Goal: Navigation & Orientation: Find specific page/section

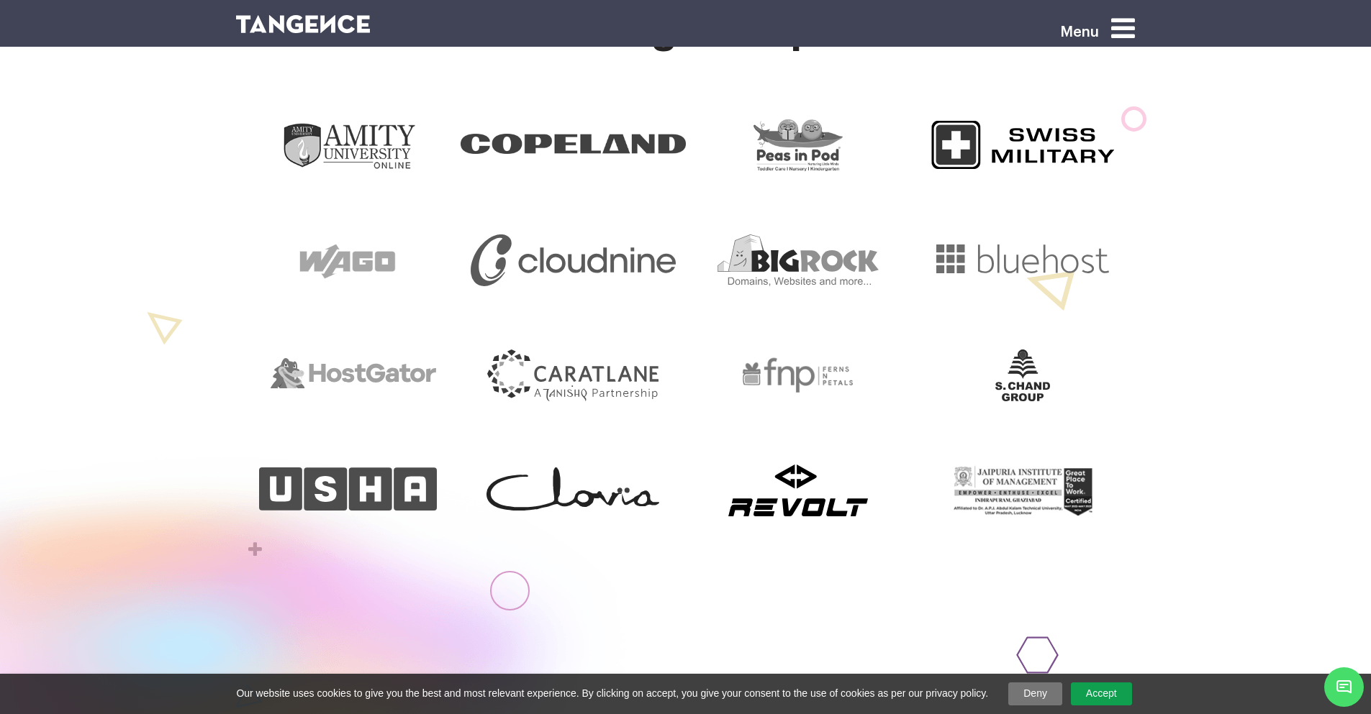
scroll to position [691, 0]
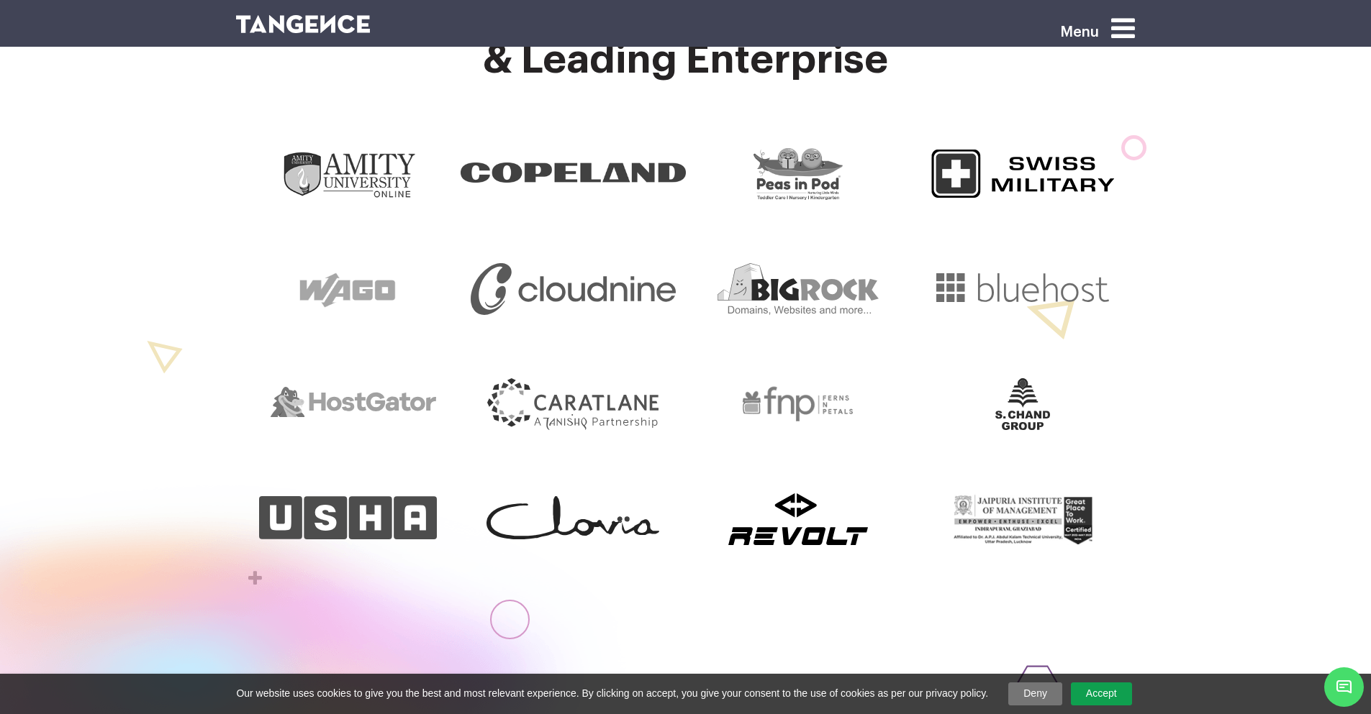
click at [791, 514] on img at bounding box center [798, 520] width 140 height 52
click at [793, 519] on img at bounding box center [798, 520] width 140 height 52
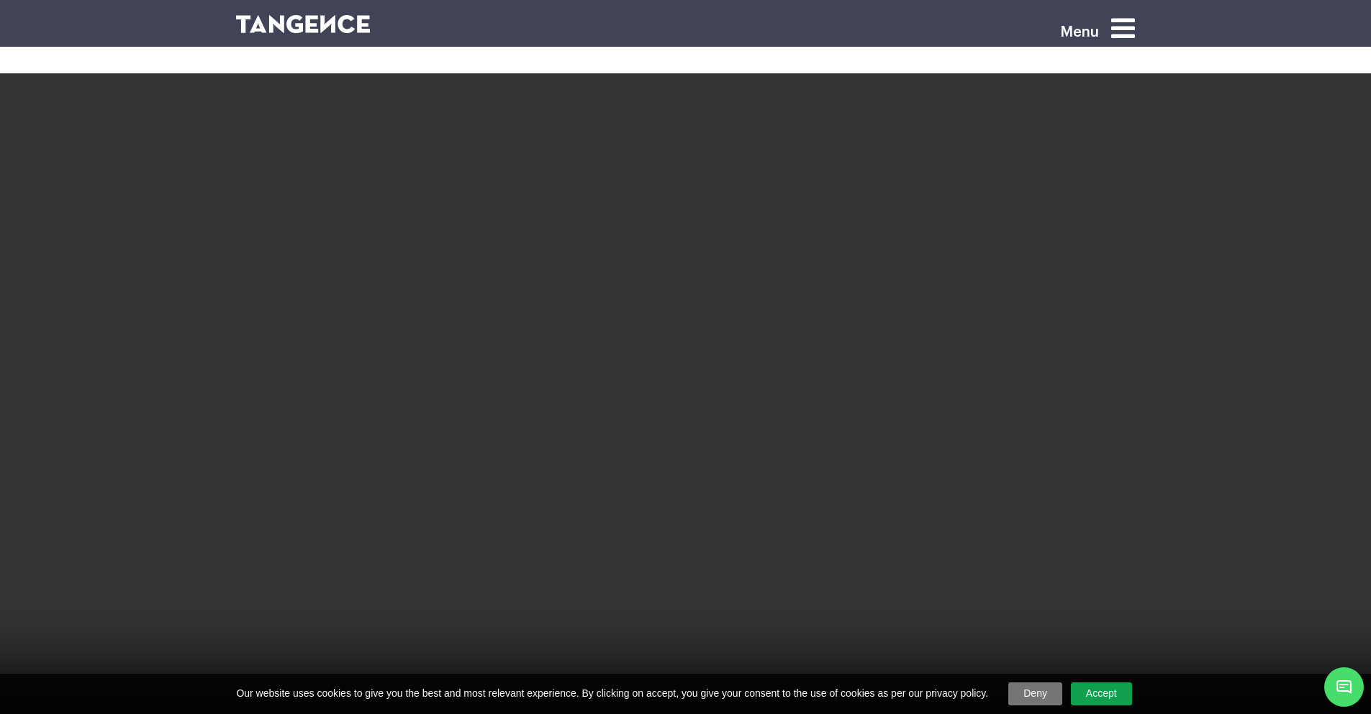
scroll to position [2935, 0]
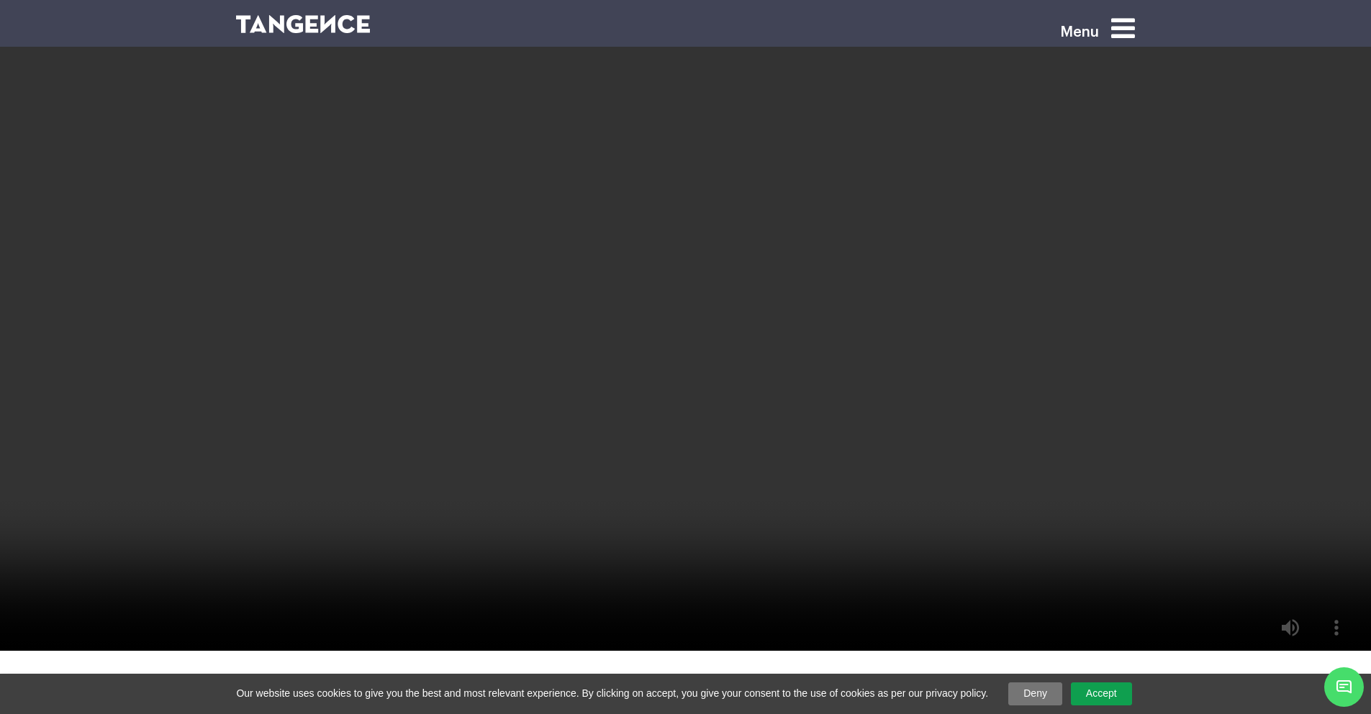
click at [1086, 689] on link "Accept" at bounding box center [1101, 694] width 61 height 23
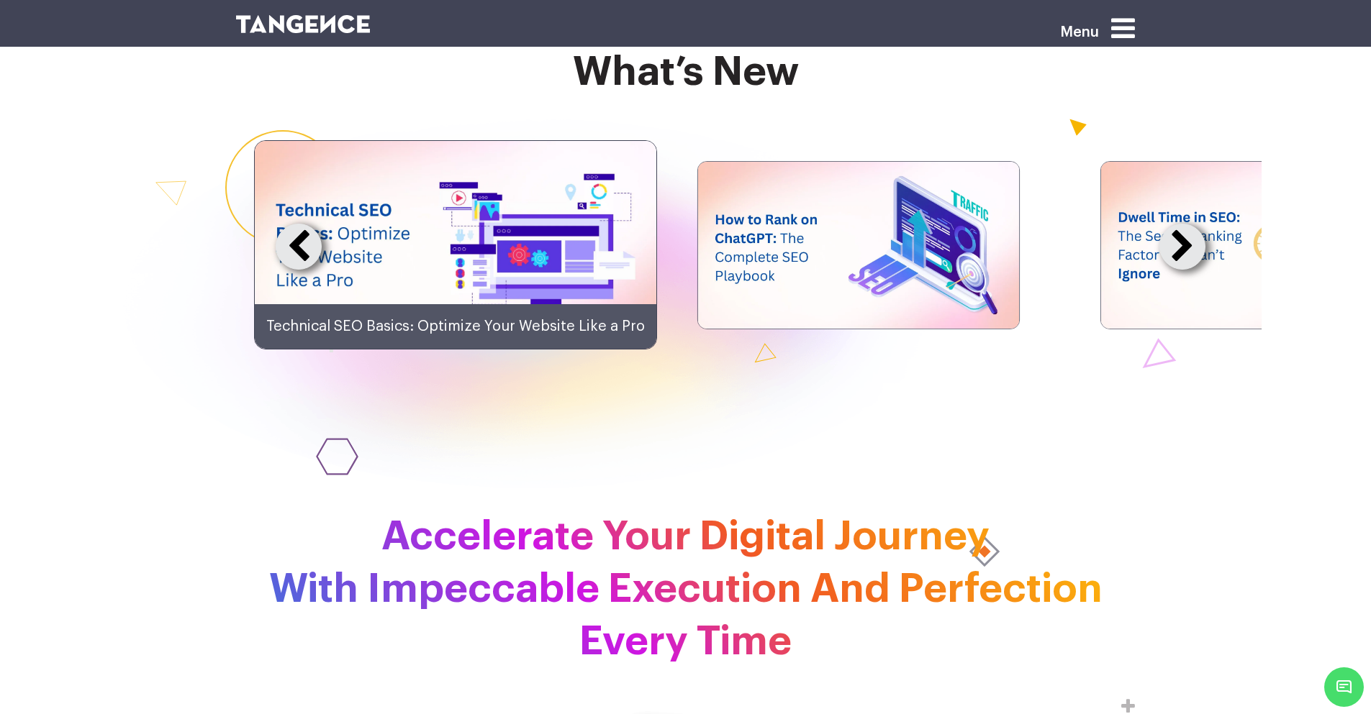
scroll to position [3626, 0]
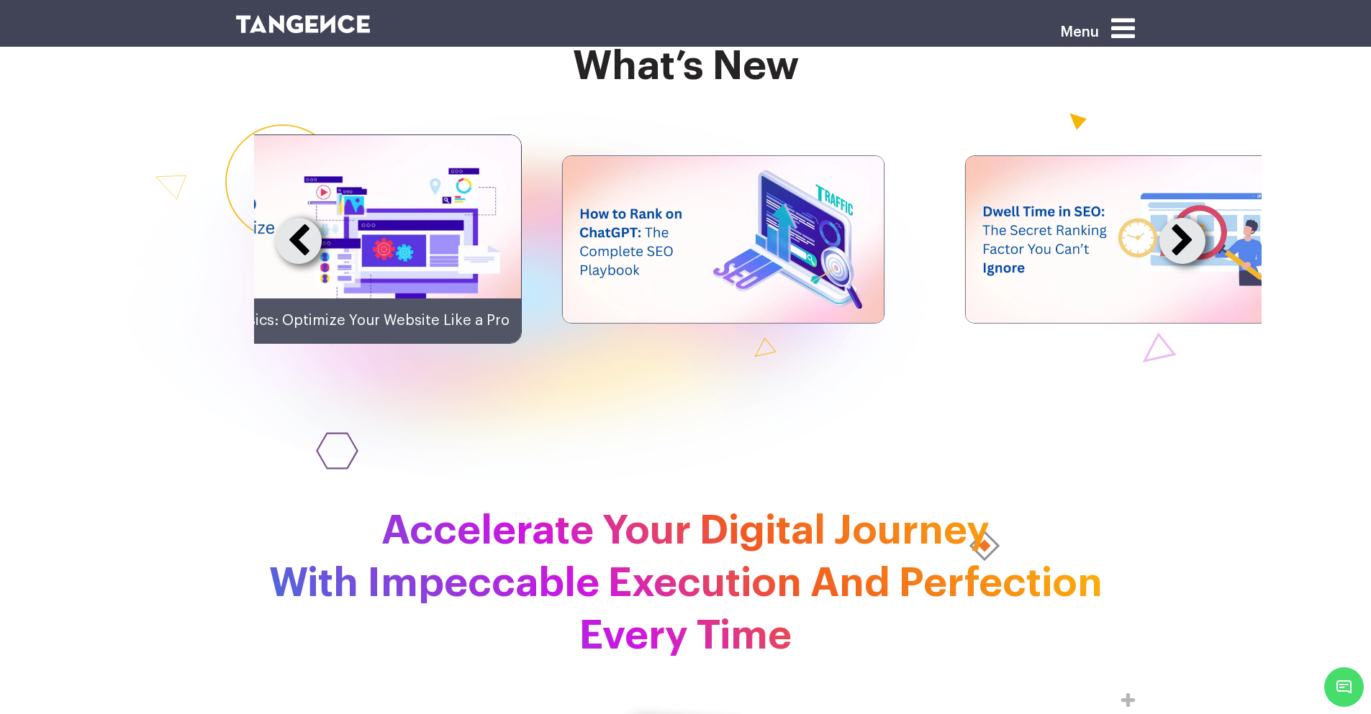
drag, startPoint x: 990, startPoint y: 363, endPoint x: 855, endPoint y: 368, distance: 135.3
click at [855, 323] on img at bounding box center [722, 239] width 321 height 167
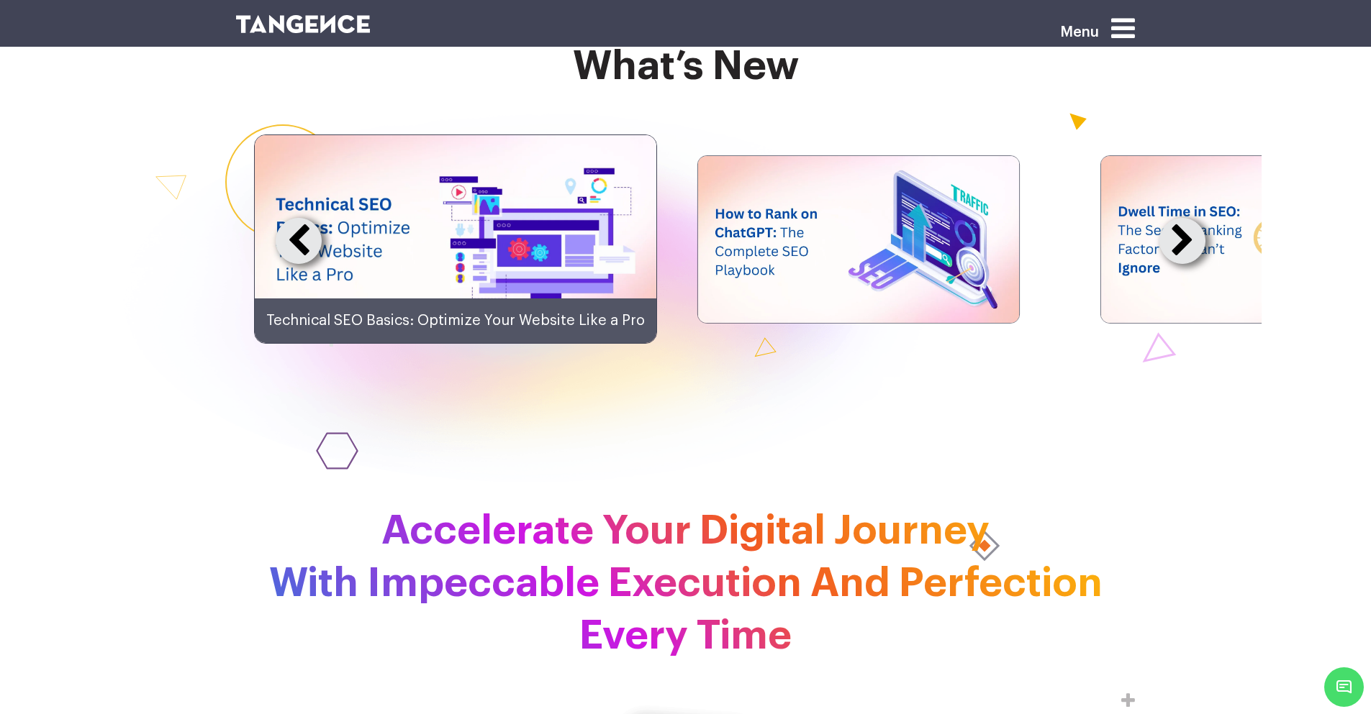
click at [704, 323] on img at bounding box center [857, 239] width 321 height 167
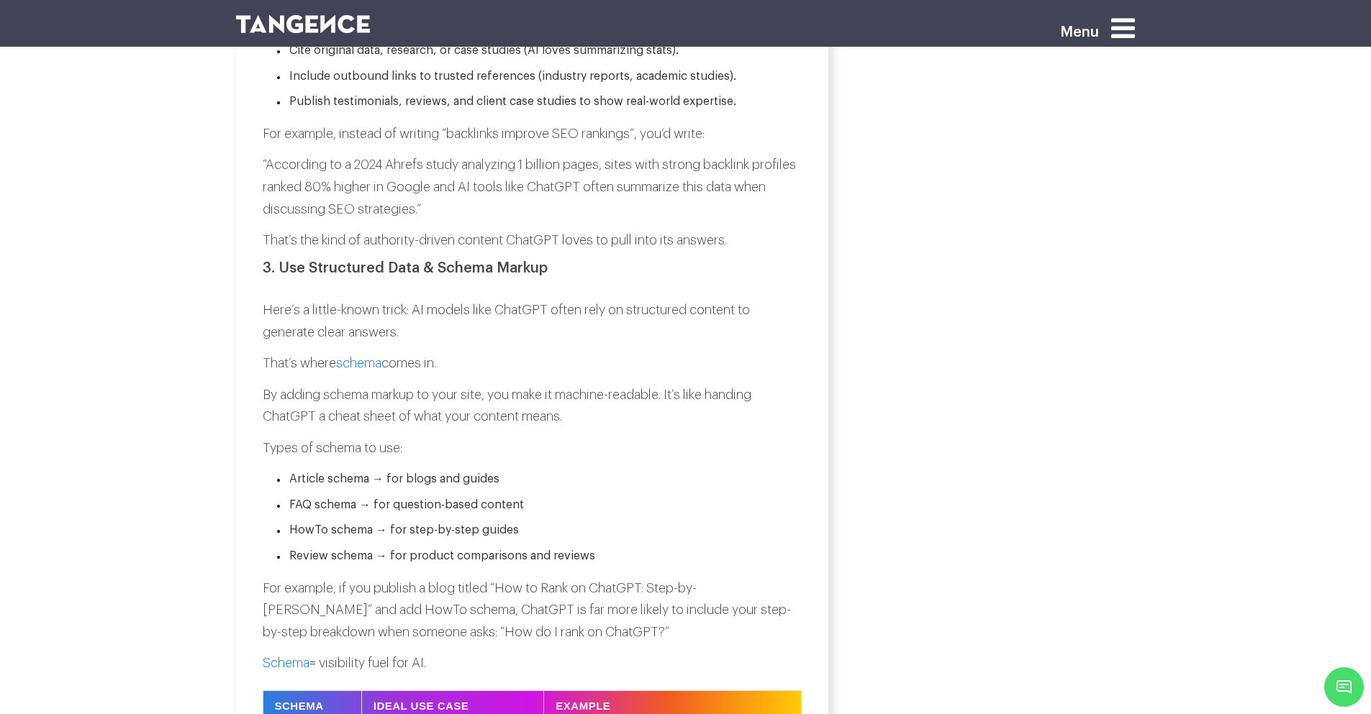
scroll to position [2763, 0]
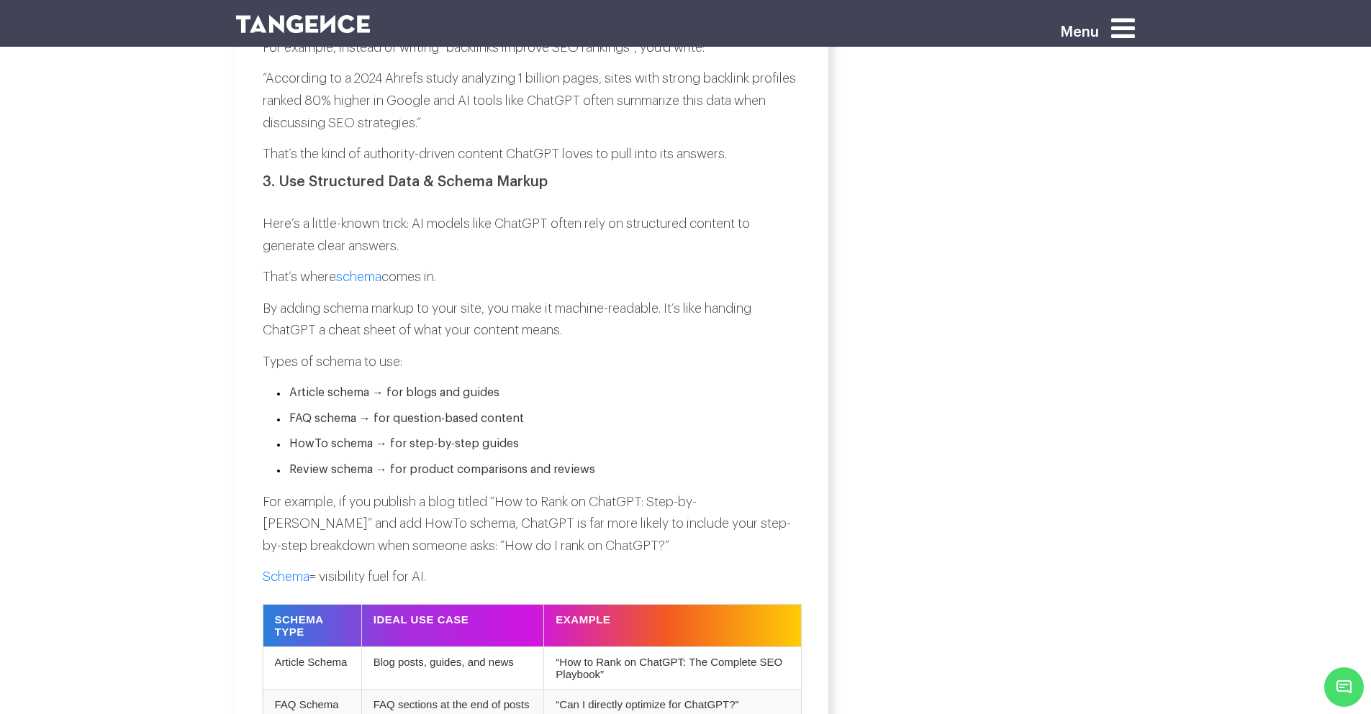
click at [300, 28] on img at bounding box center [303, 24] width 135 height 18
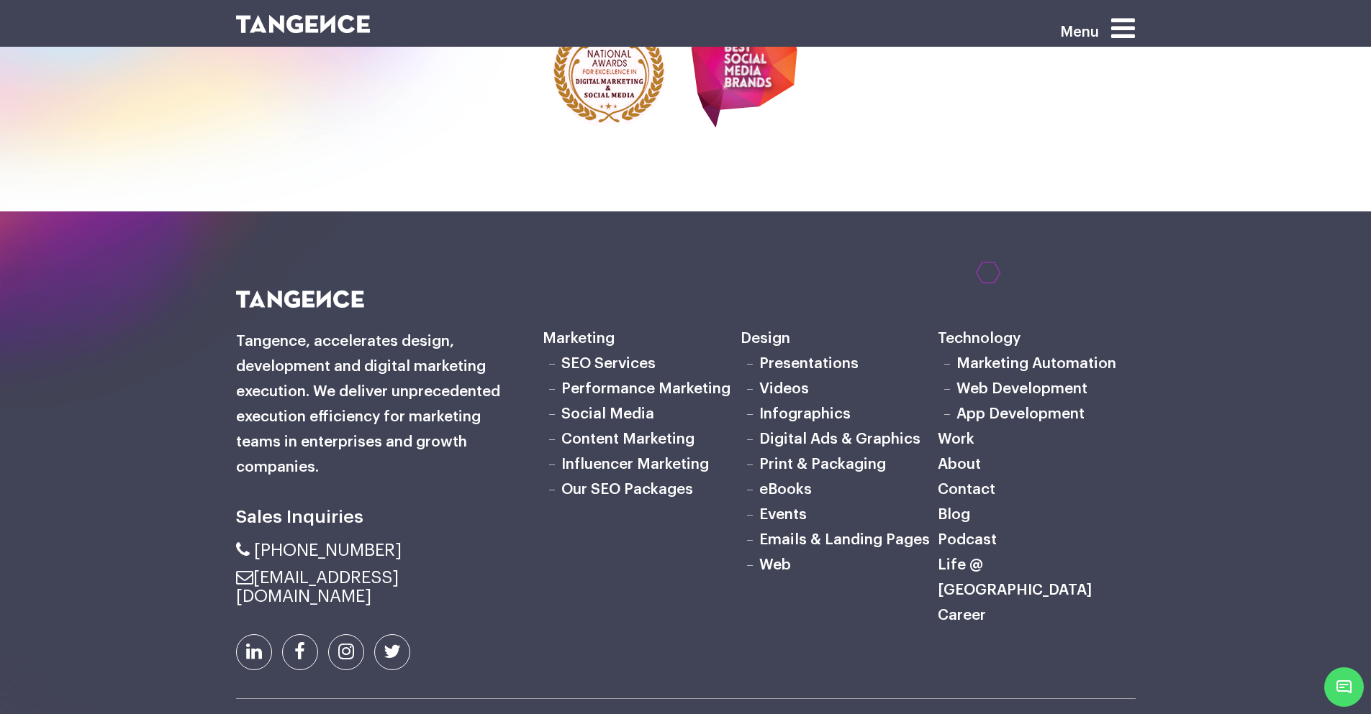
scroll to position [4748, 0]
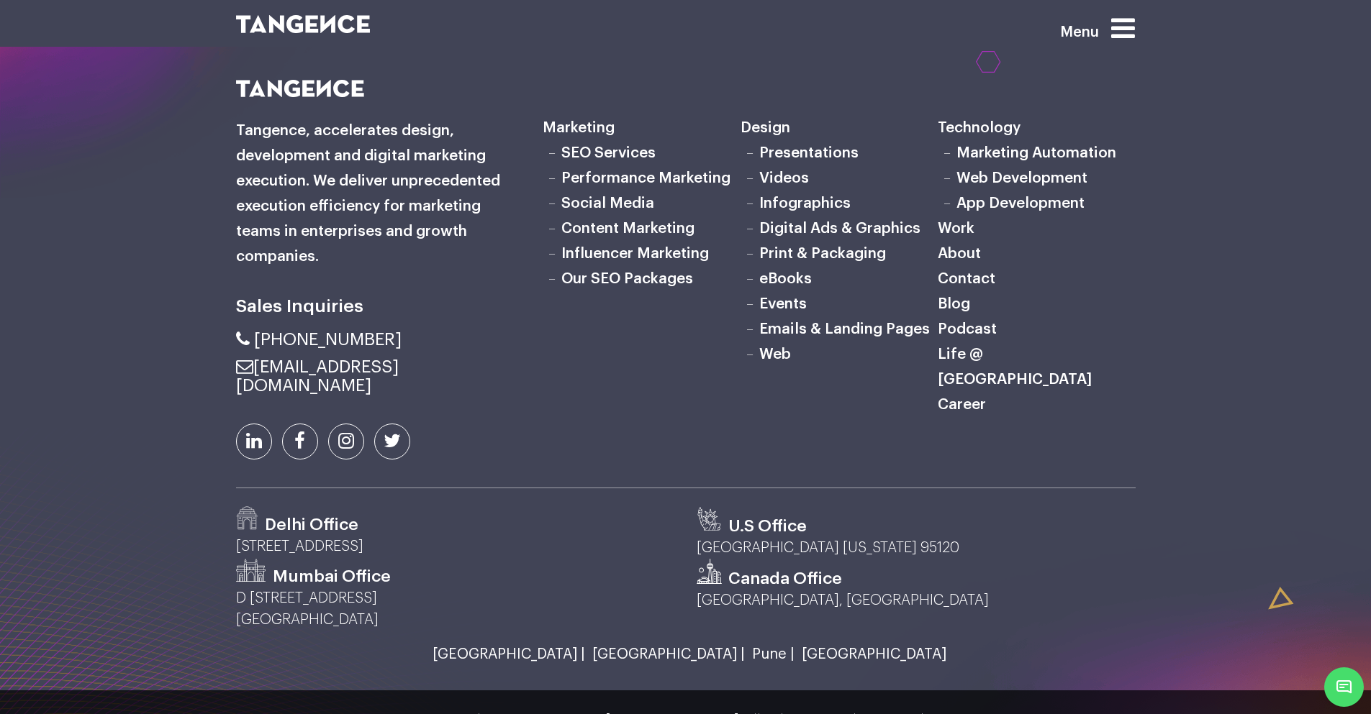
click at [1012, 387] on link "Life @ [GEOGRAPHIC_DATA]" at bounding box center [1014, 367] width 154 height 40
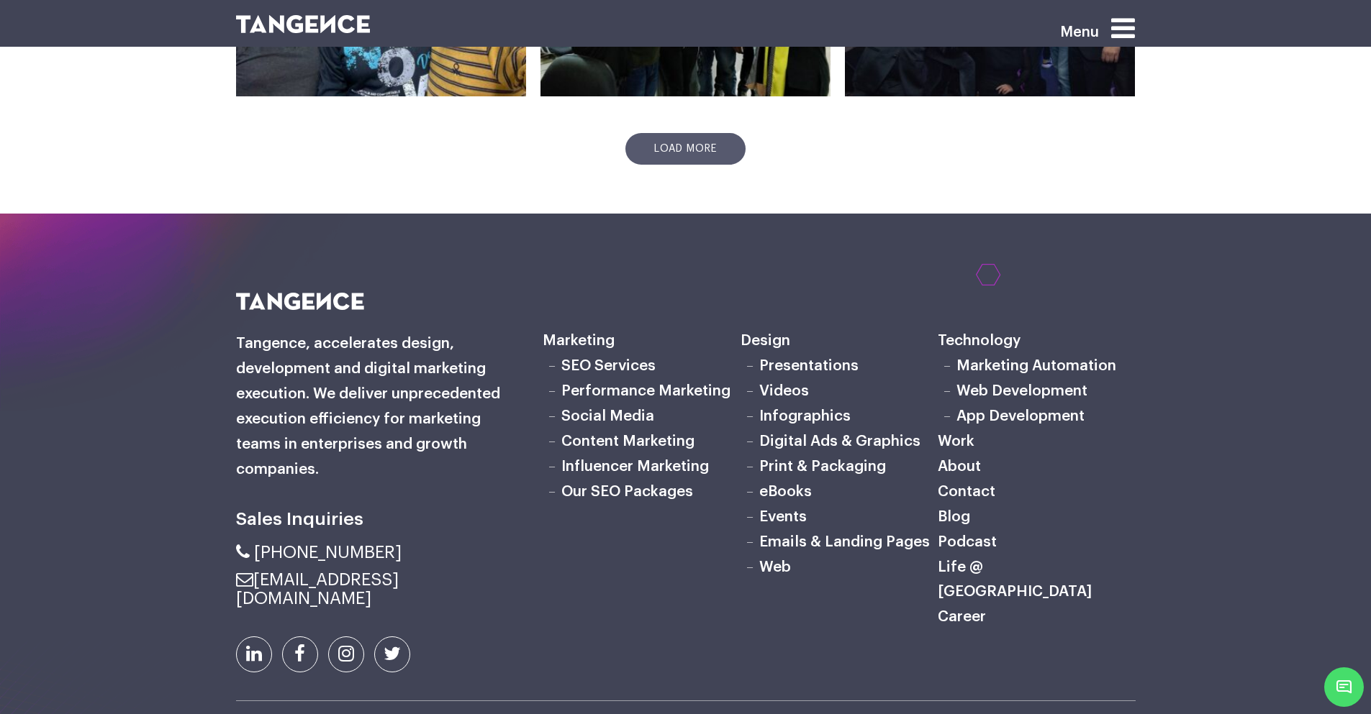
scroll to position [773, 0]
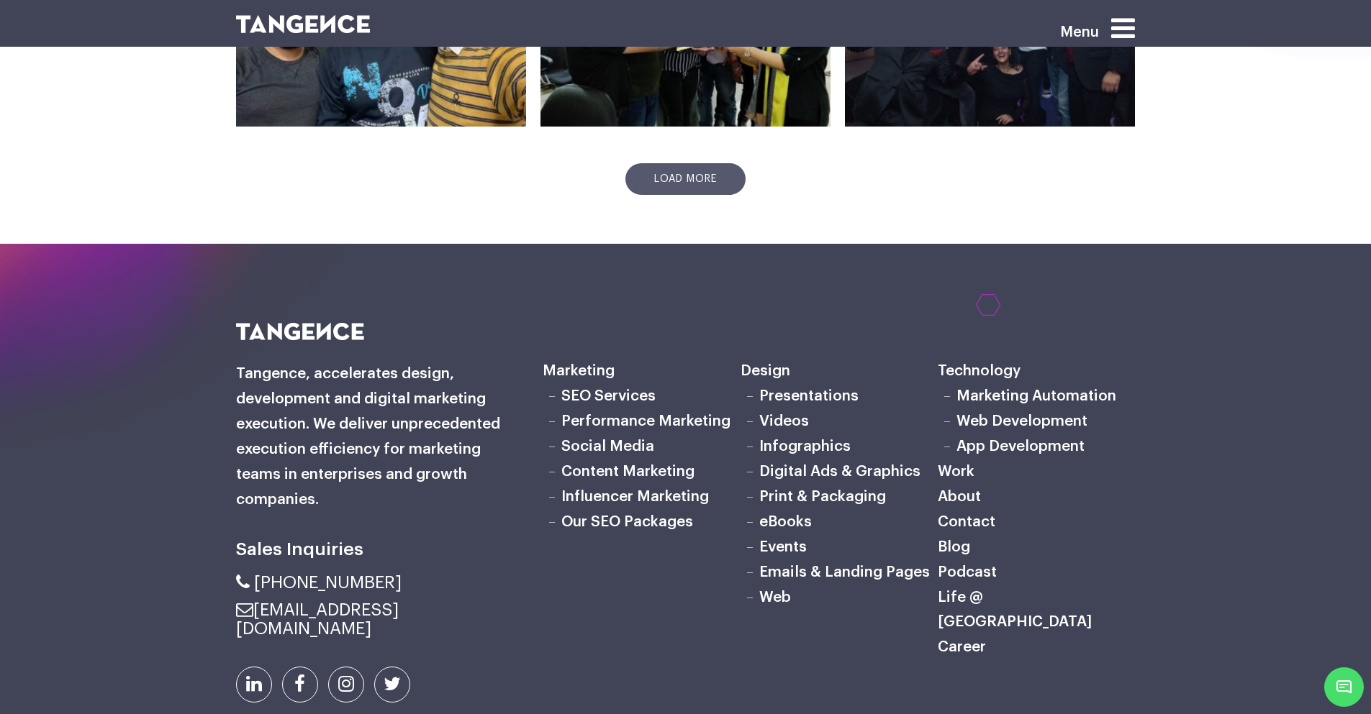
click at [952, 573] on link "Podcast" at bounding box center [966, 572] width 59 height 15
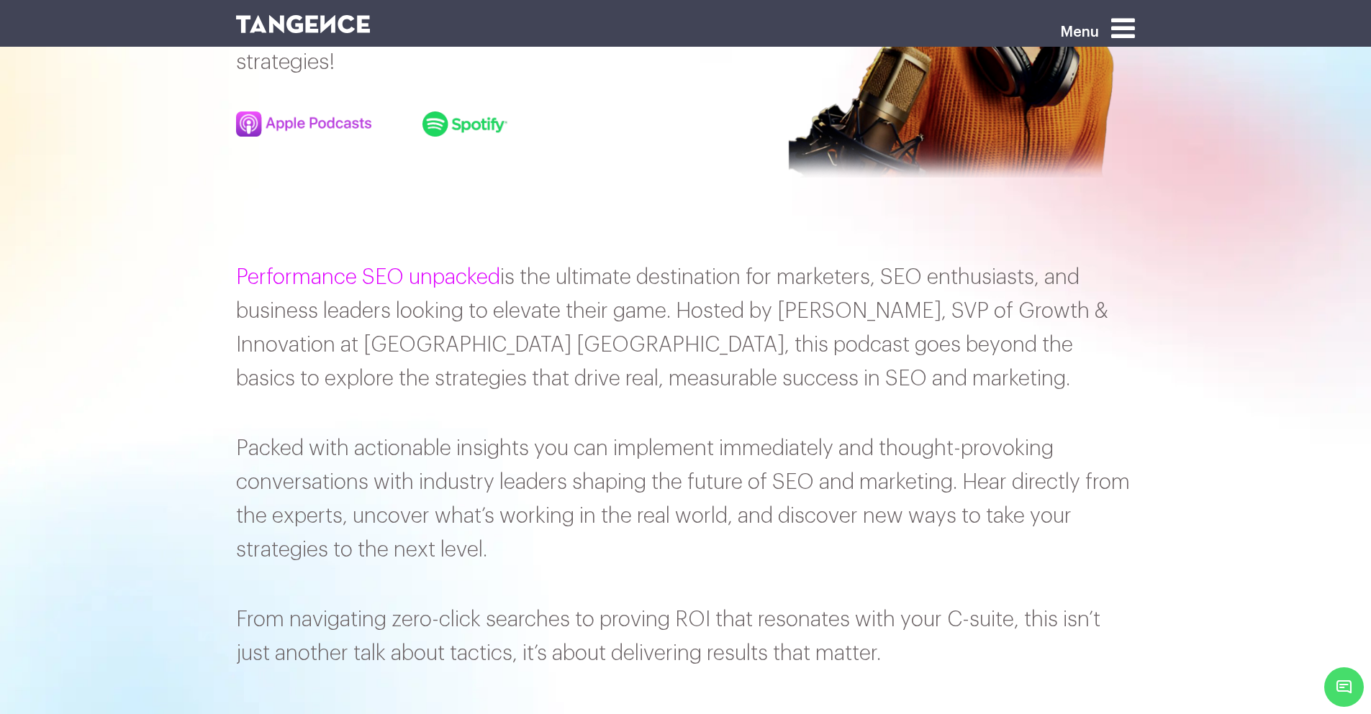
scroll to position [267, 0]
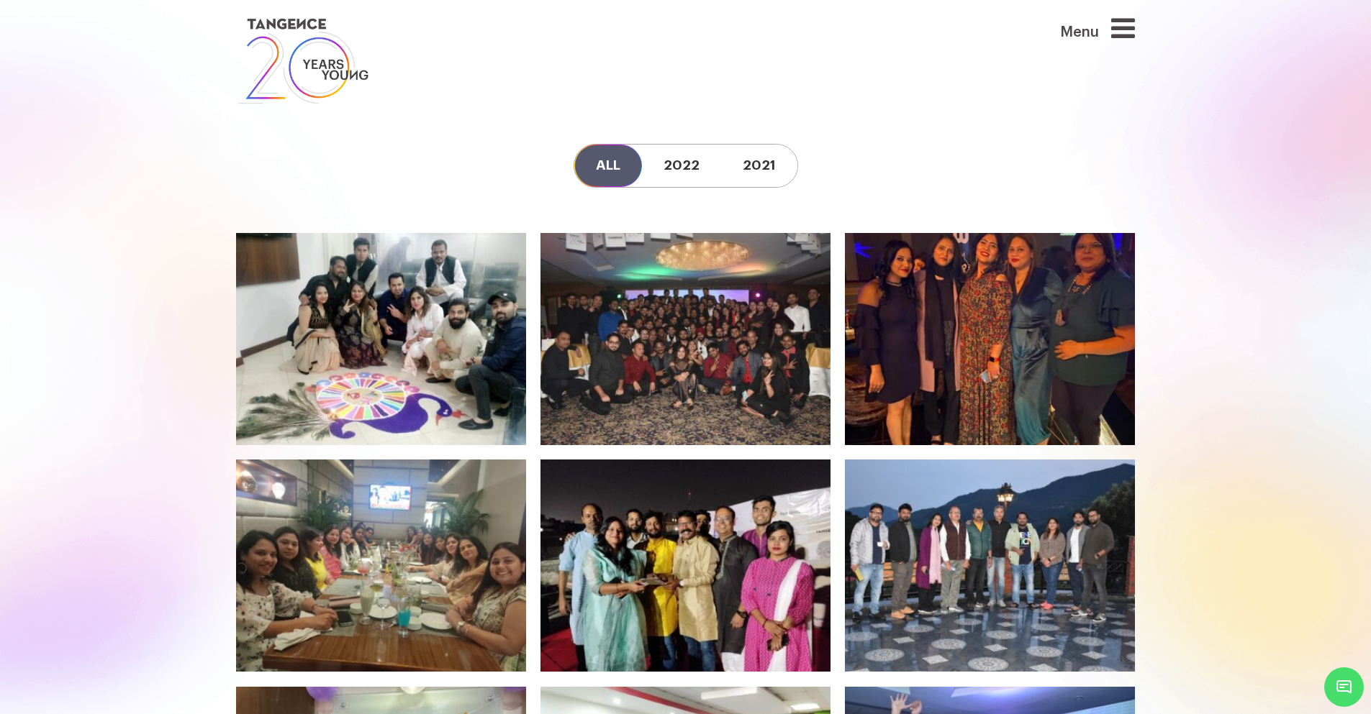
click at [1119, 22] on icon at bounding box center [1123, 27] width 24 height 27
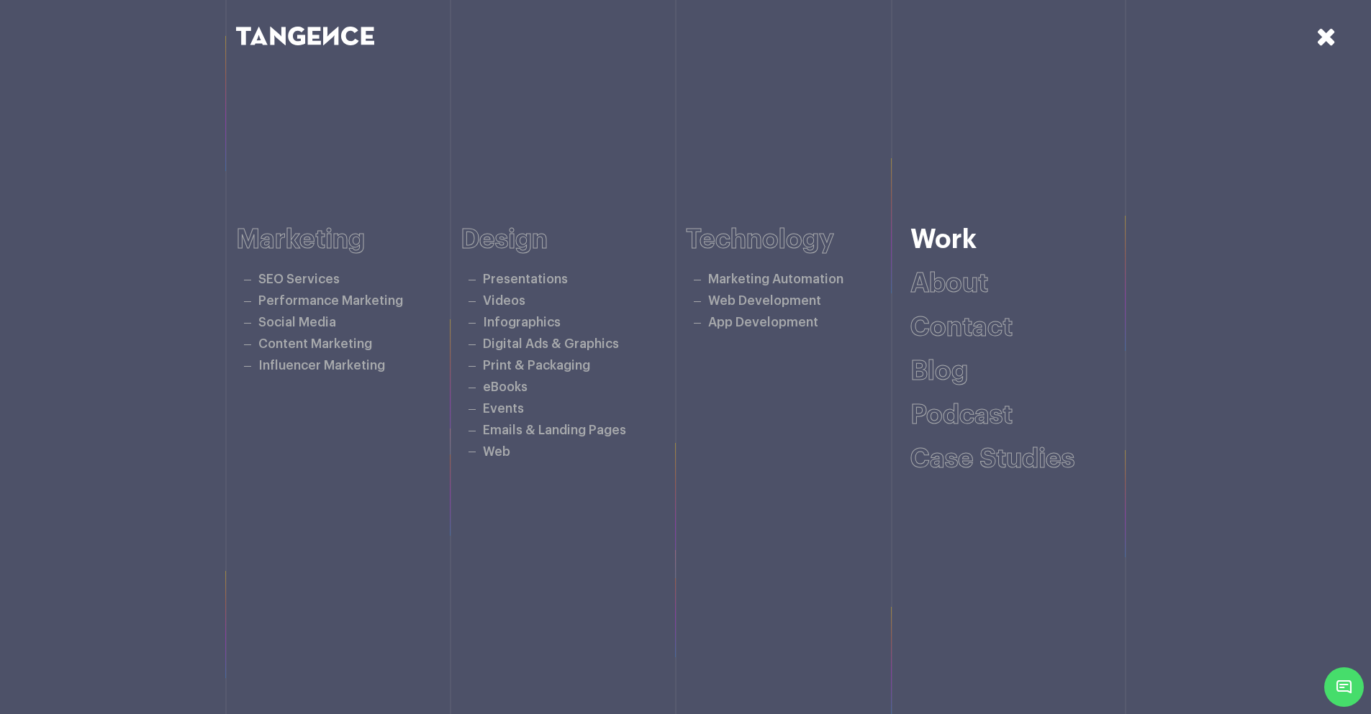
click at [958, 240] on link "Work" at bounding box center [943, 240] width 66 height 27
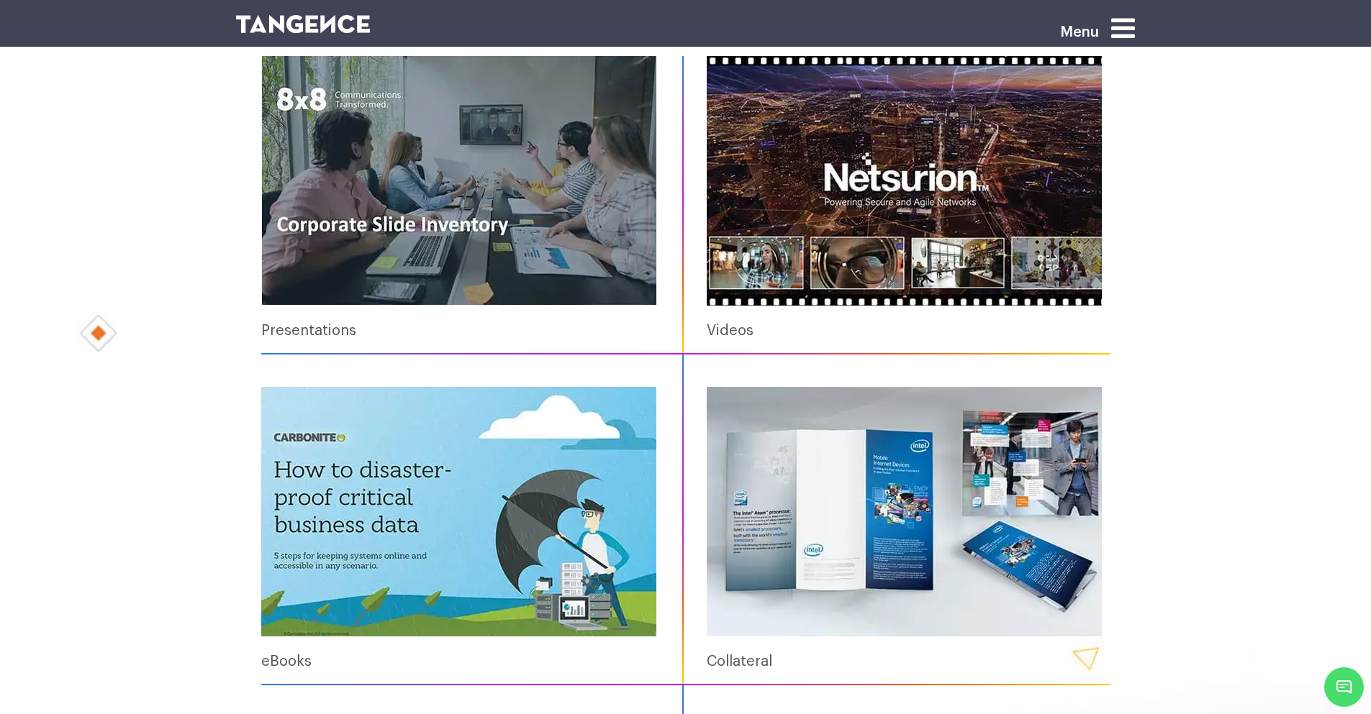
scroll to position [345, 0]
